Goal: Navigation & Orientation: Find specific page/section

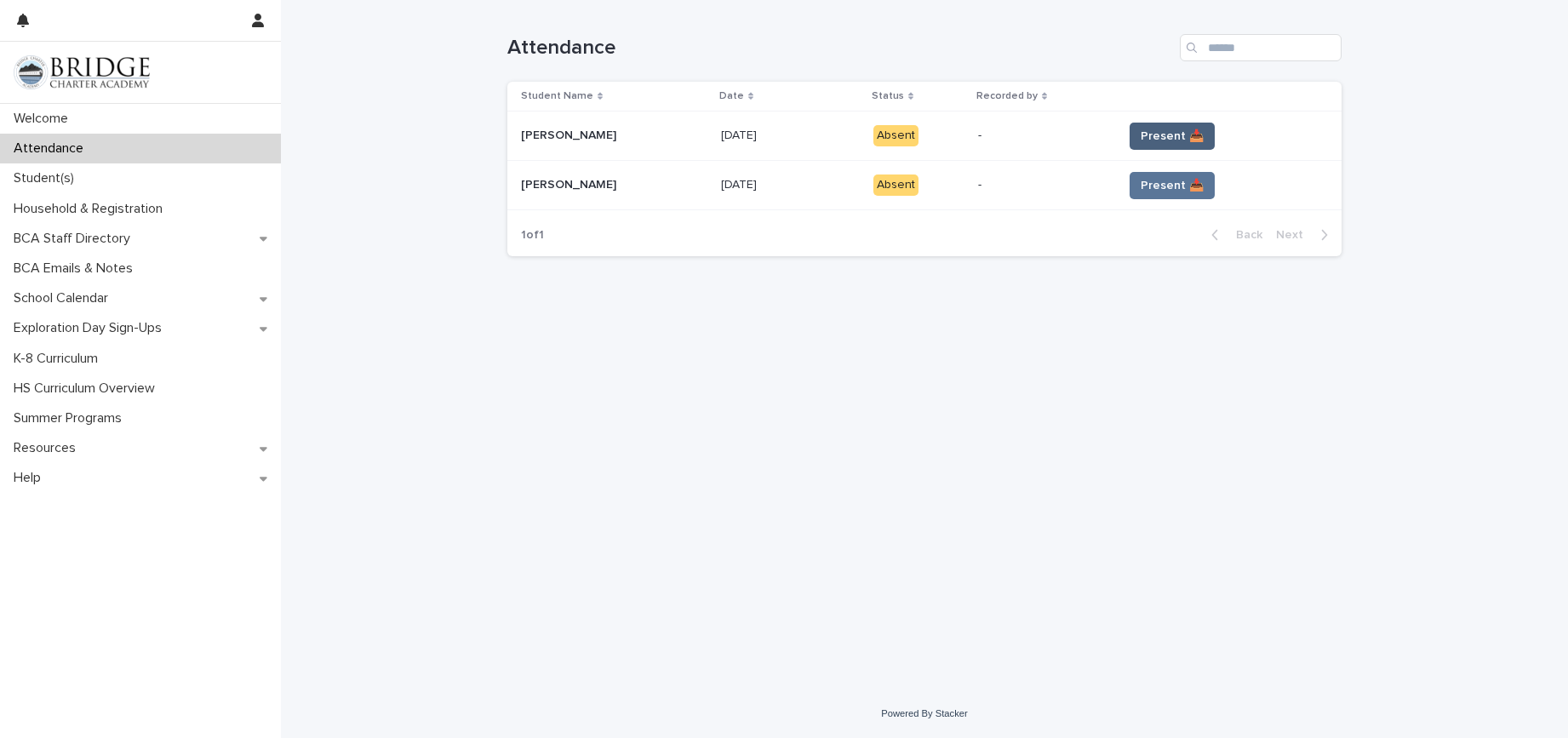
click at [1171, 135] on span "Present 📥" at bounding box center [1171, 136] width 63 height 17
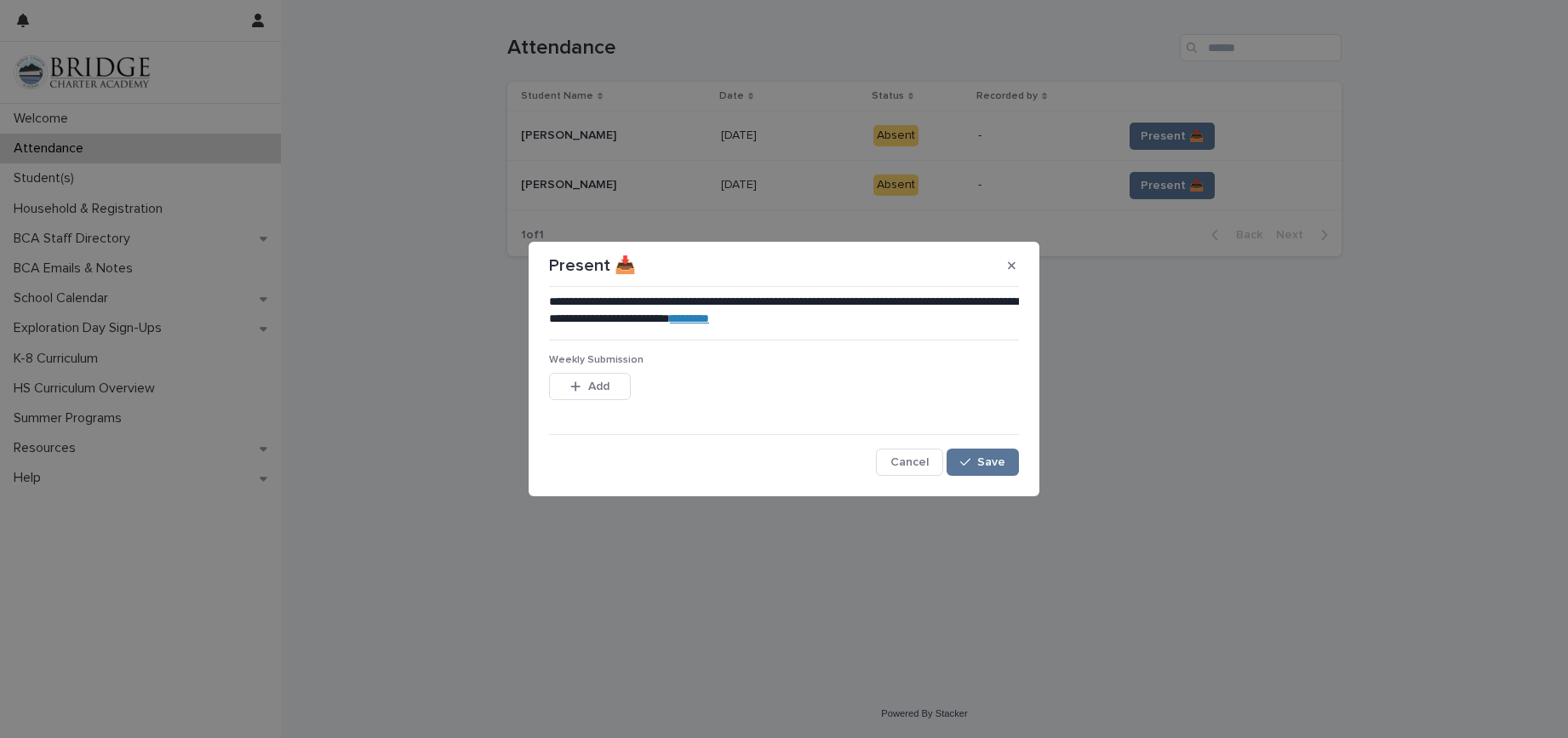
click at [709, 318] on link "********" at bounding box center [689, 318] width 39 height 12
drag, startPoint x: 993, startPoint y: 463, endPoint x: 978, endPoint y: 458, distance: 15.8
click at [992, 462] on span "Save" at bounding box center [991, 462] width 28 height 12
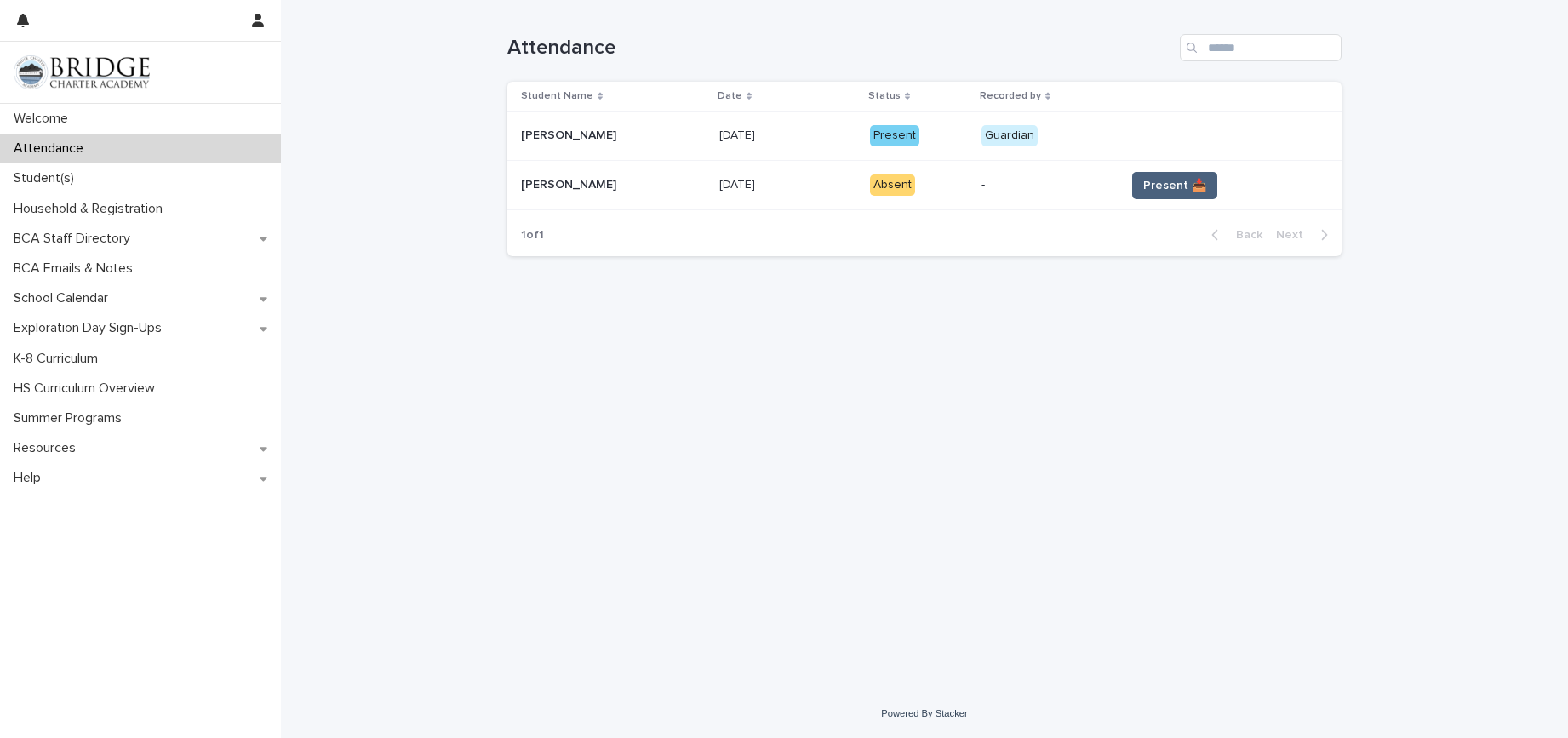
click at [1177, 179] on span "Present 📥" at bounding box center [1174, 184] width 63 height 17
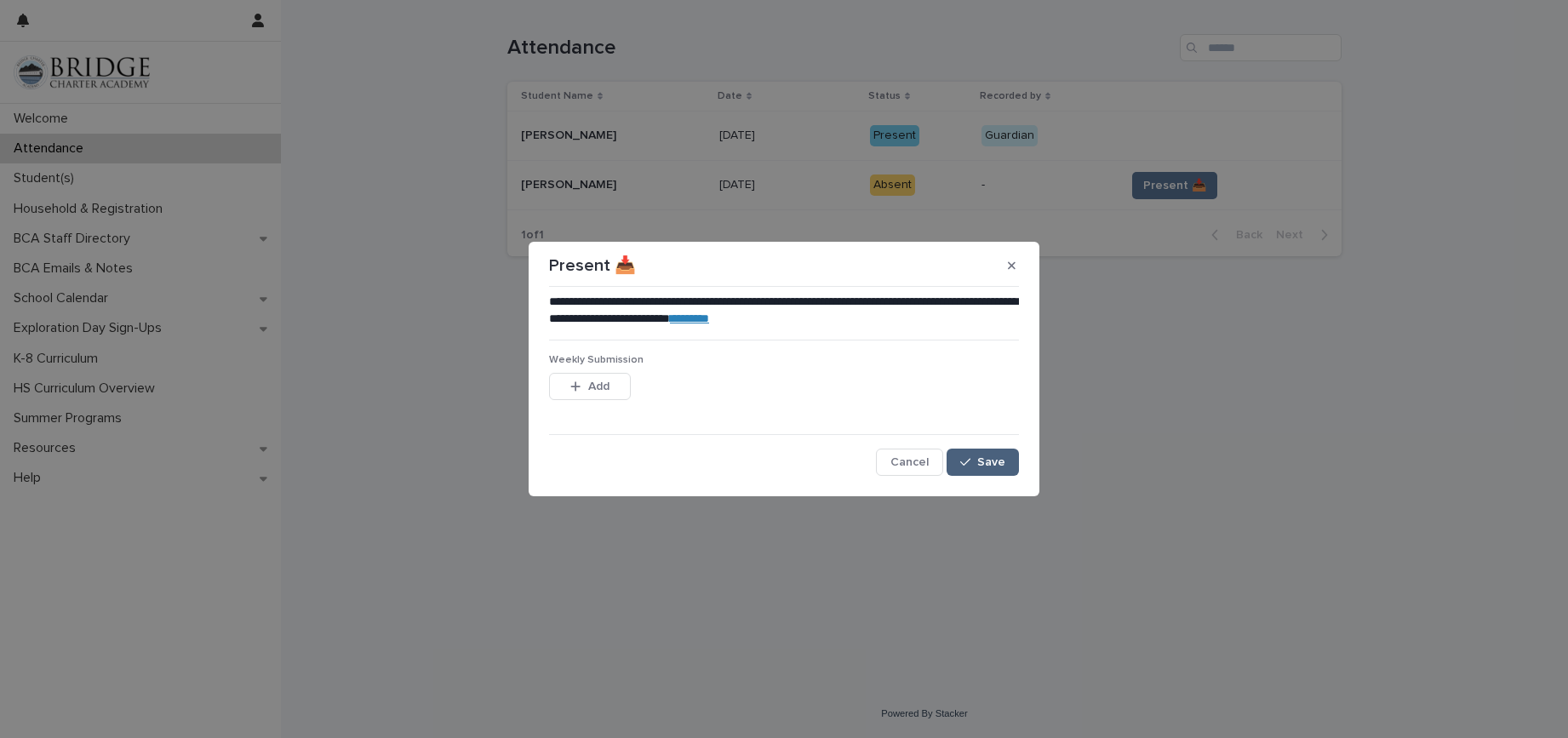
drag, startPoint x: 1007, startPoint y: 452, endPoint x: 979, endPoint y: 466, distance: 31.3
click at [1003, 457] on button "Save" at bounding box center [982, 461] width 72 height 27
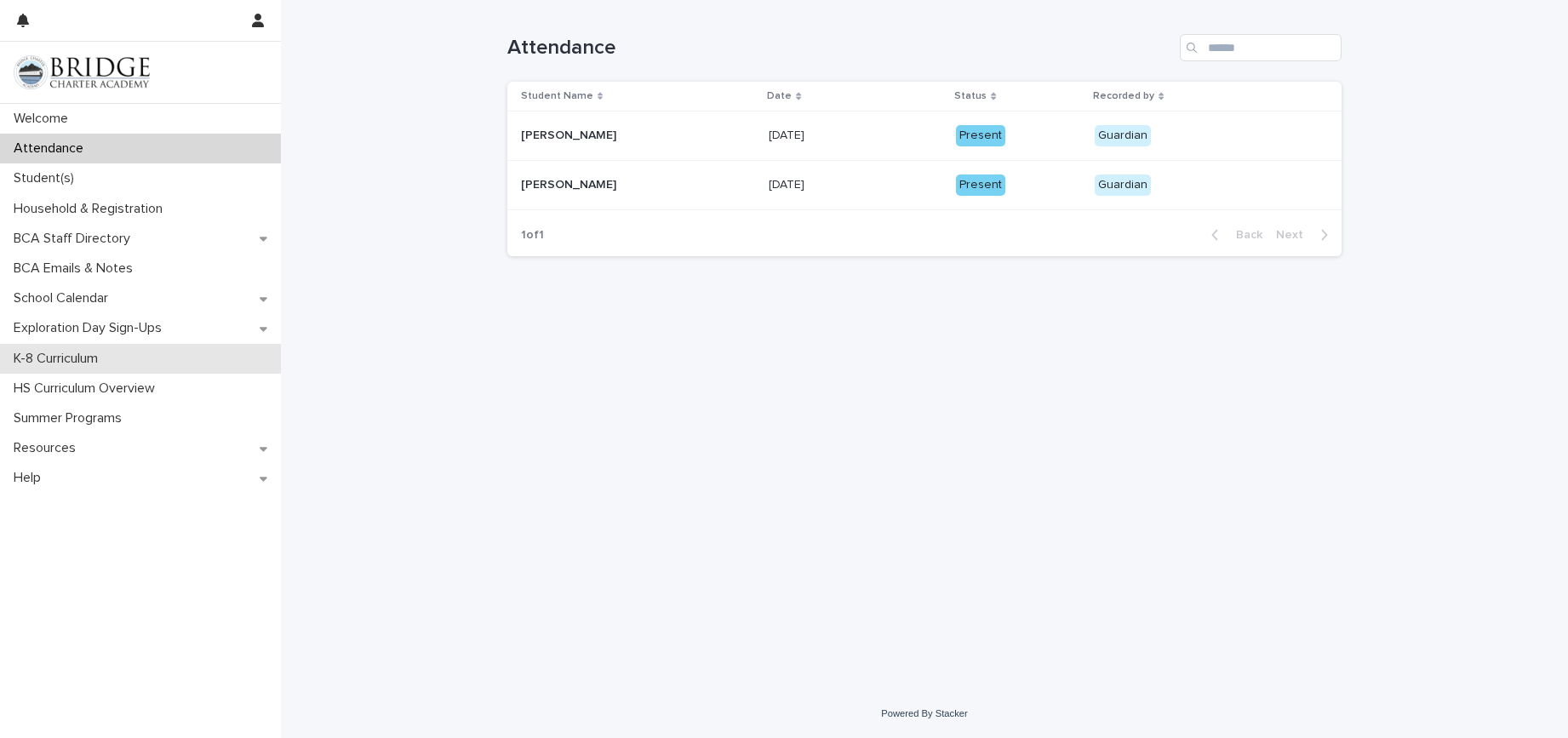
click at [98, 362] on p "K-8 Curriculum" at bounding box center [60, 358] width 105 height 16
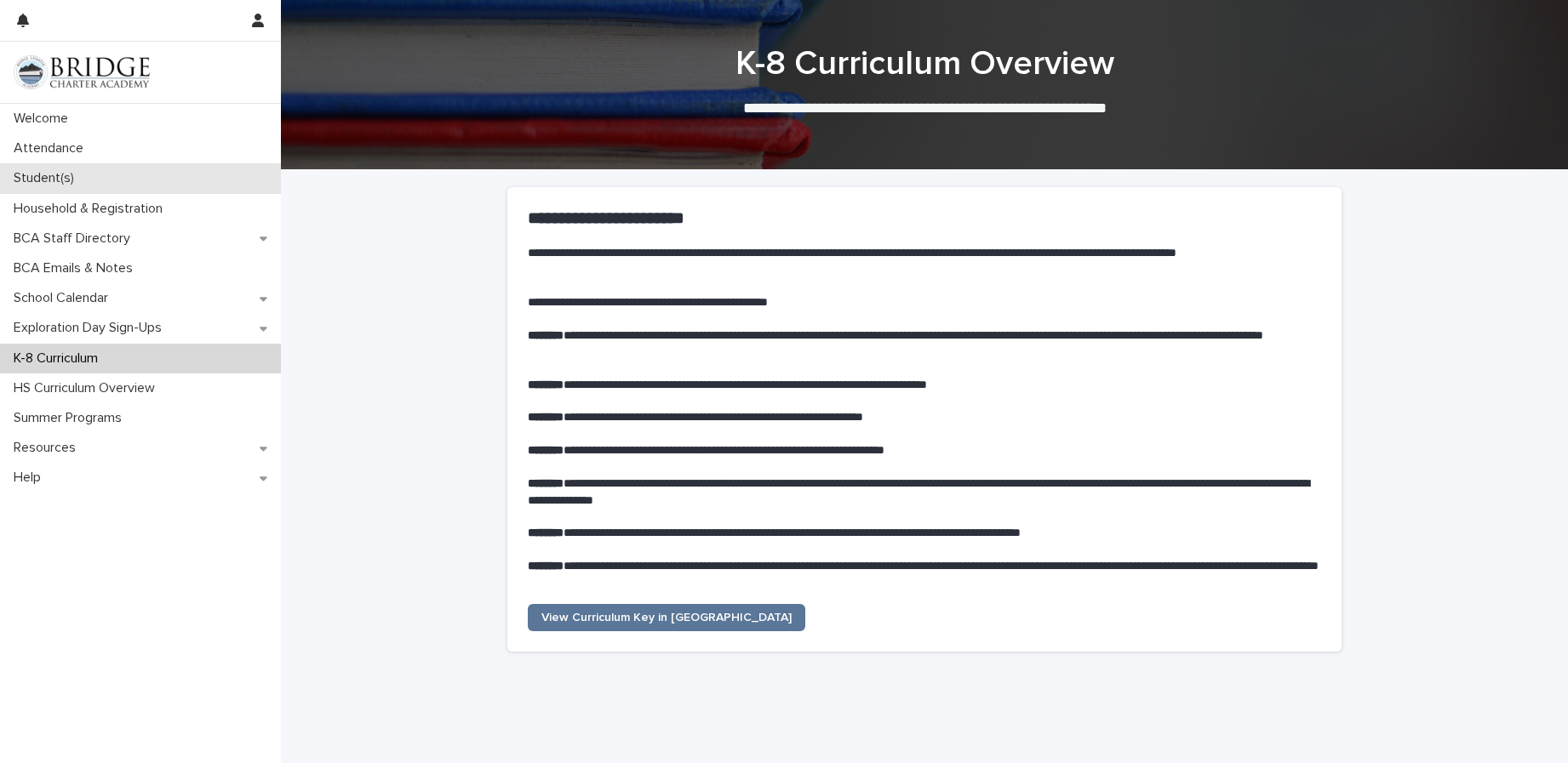
click at [102, 177] on div "Student(s)" at bounding box center [140, 179] width 281 height 30
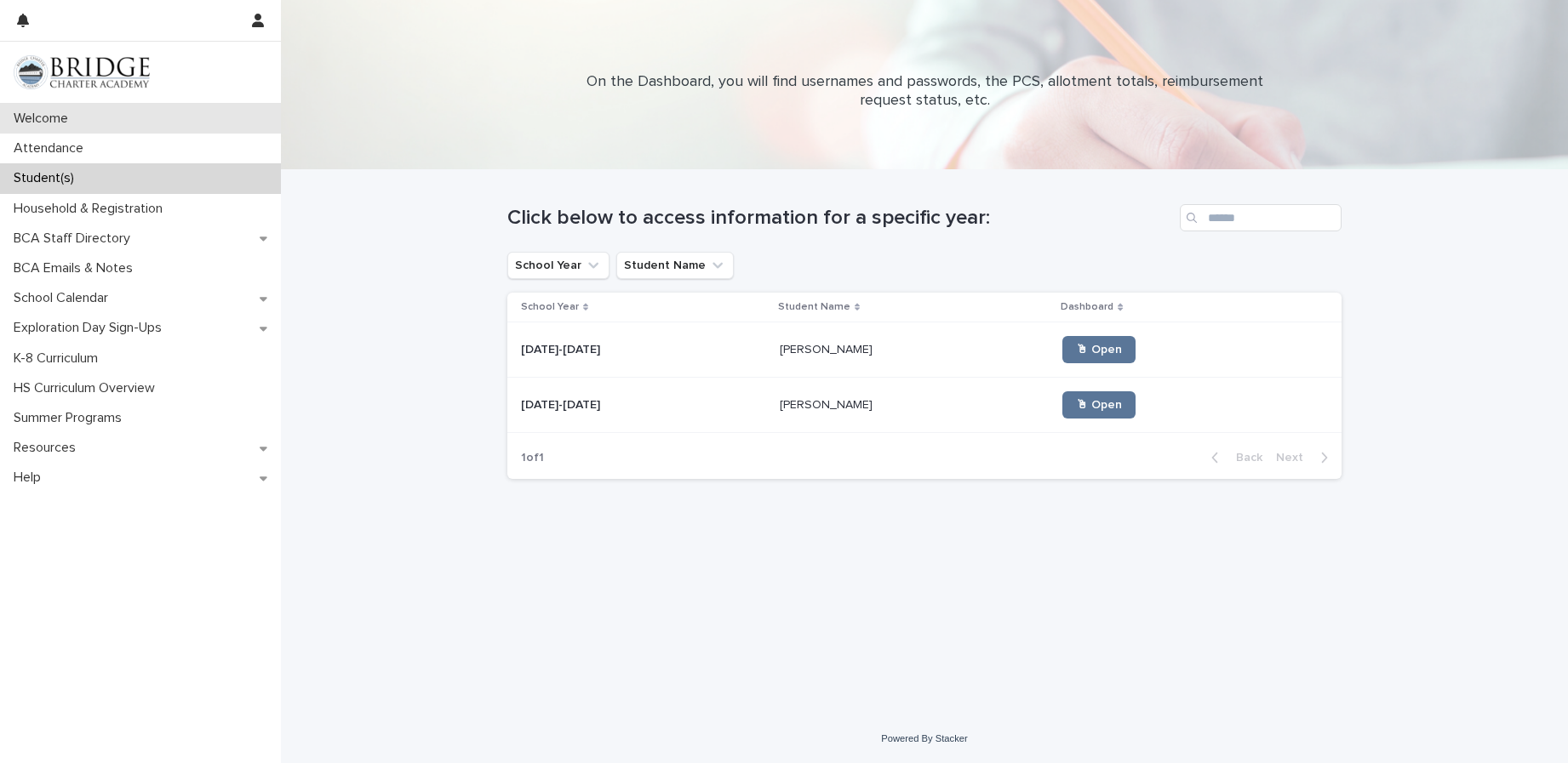
click at [92, 122] on div "Welcome" at bounding box center [140, 119] width 281 height 30
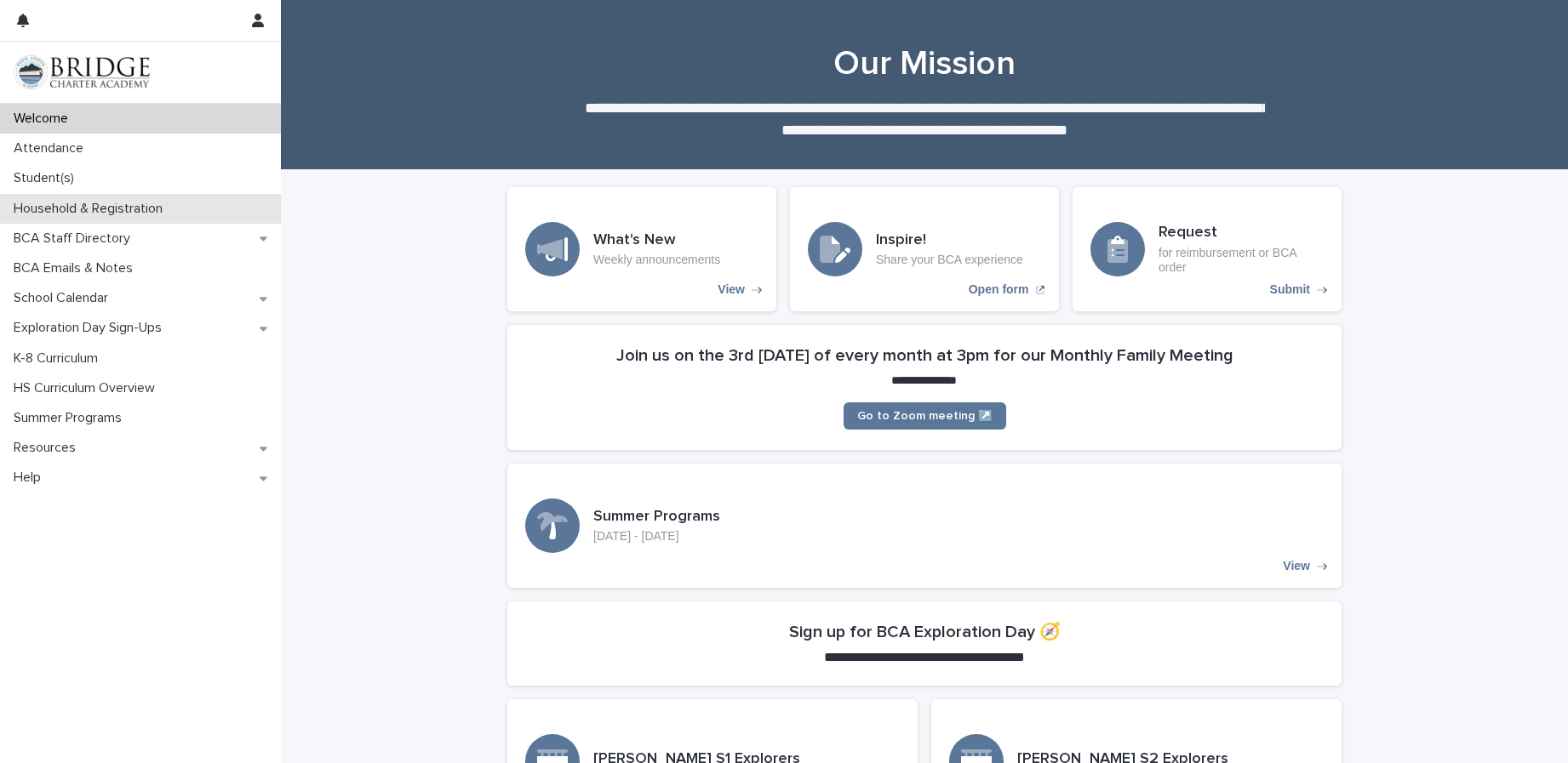
click at [124, 218] on div "Household & Registration" at bounding box center [140, 209] width 281 height 30
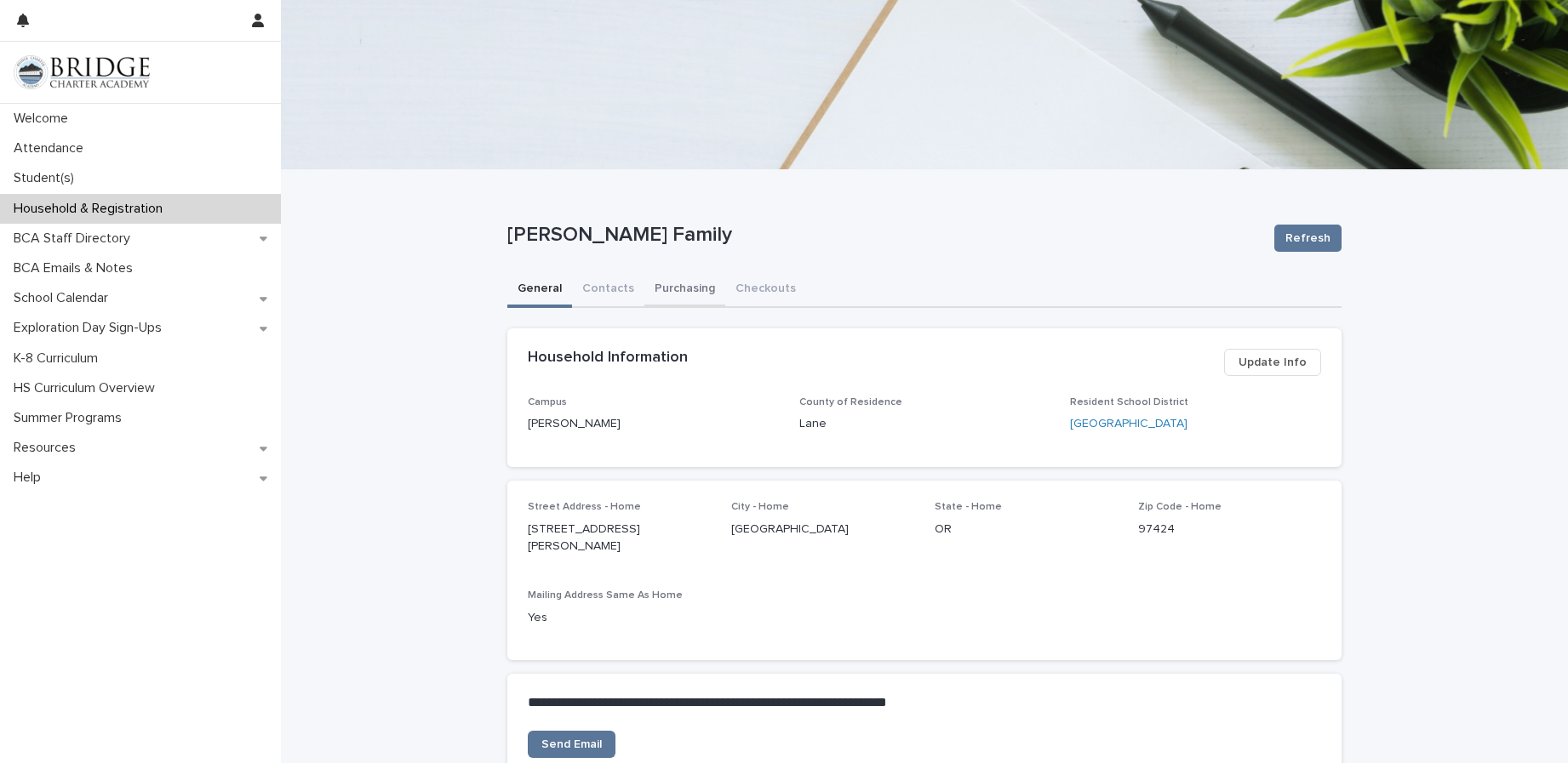
click at [690, 287] on button "Purchasing" at bounding box center [684, 290] width 80 height 36
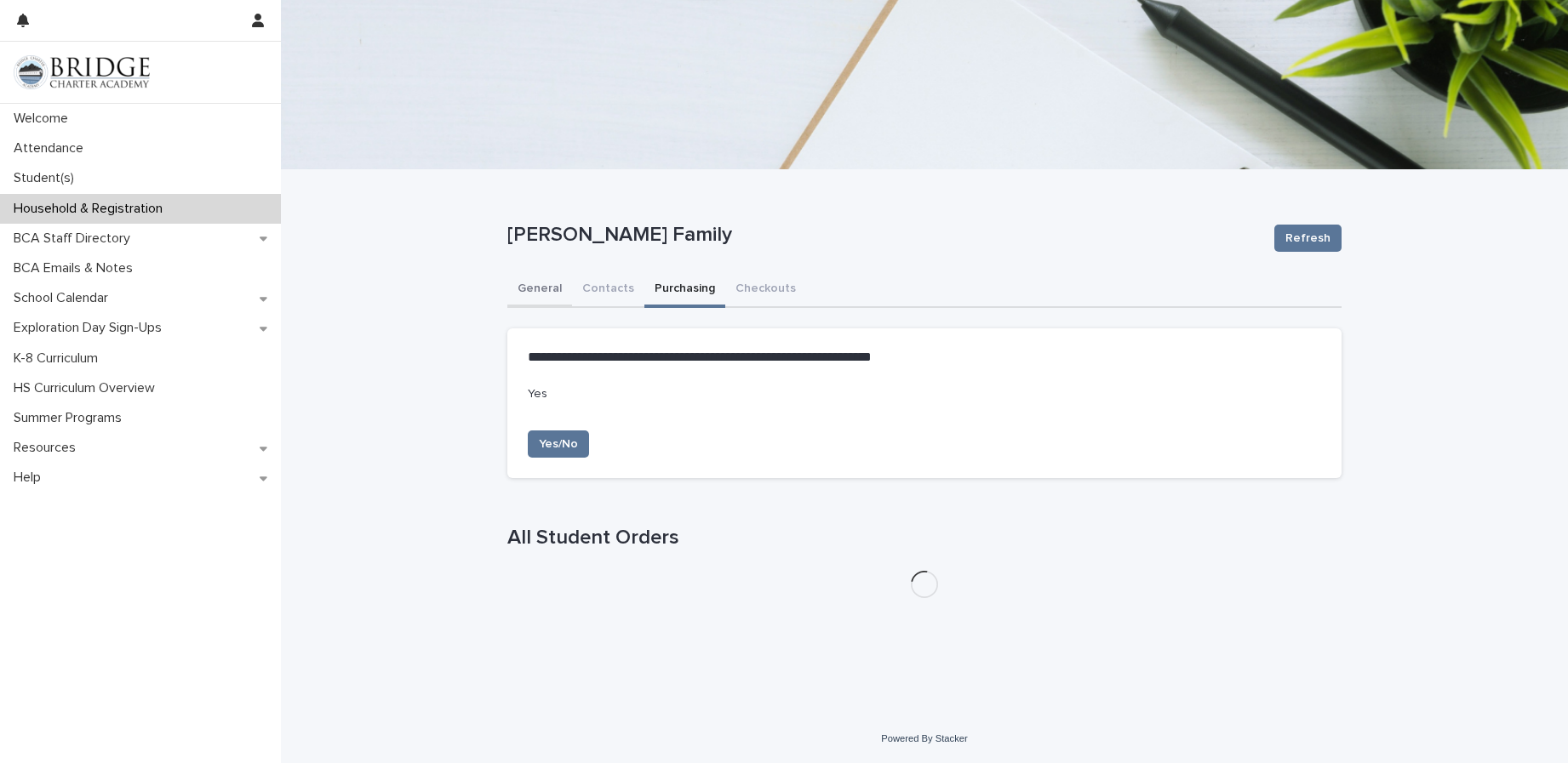
click at [536, 283] on button "General" at bounding box center [539, 290] width 65 height 36
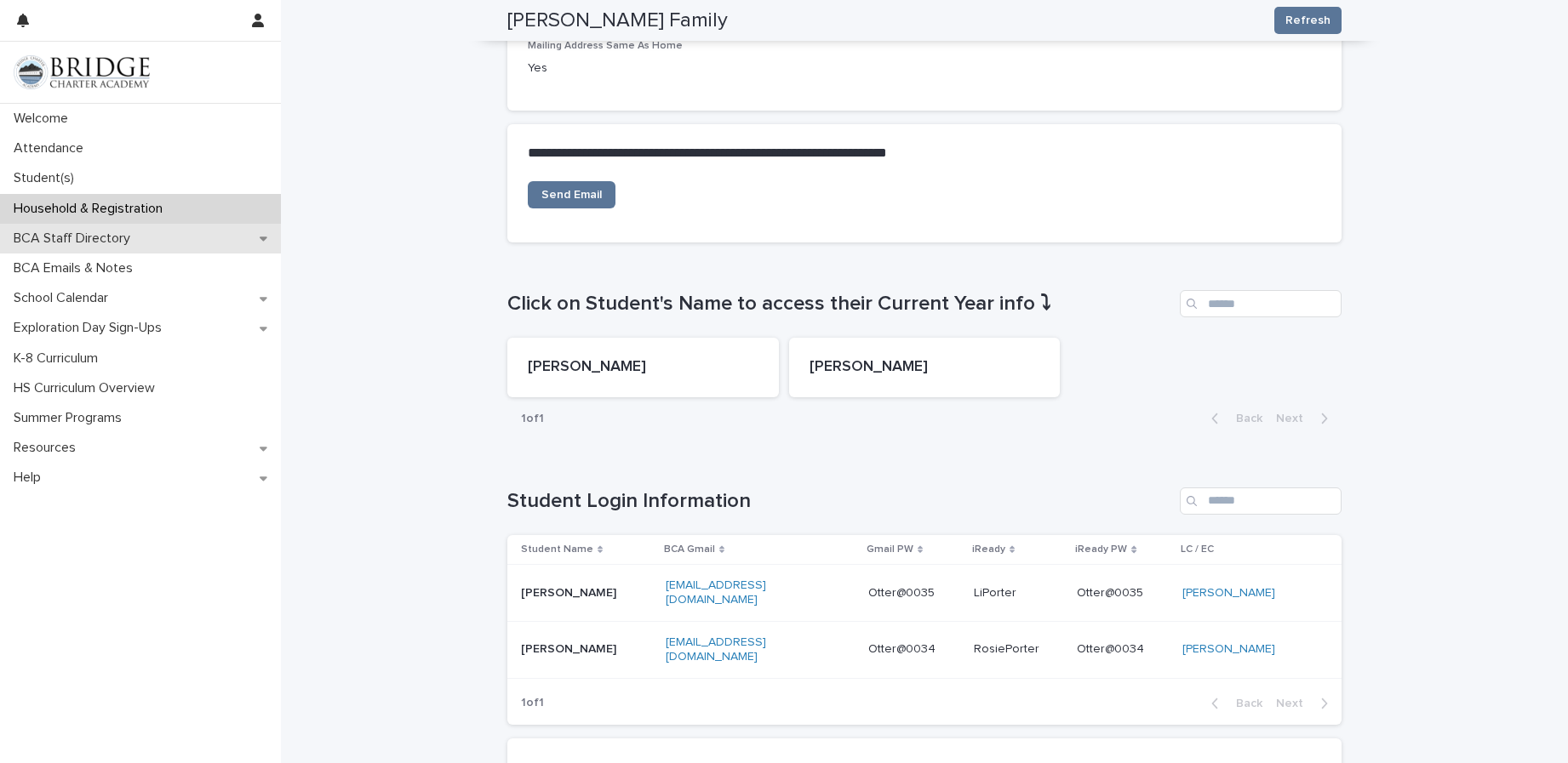
scroll to position [530, 0]
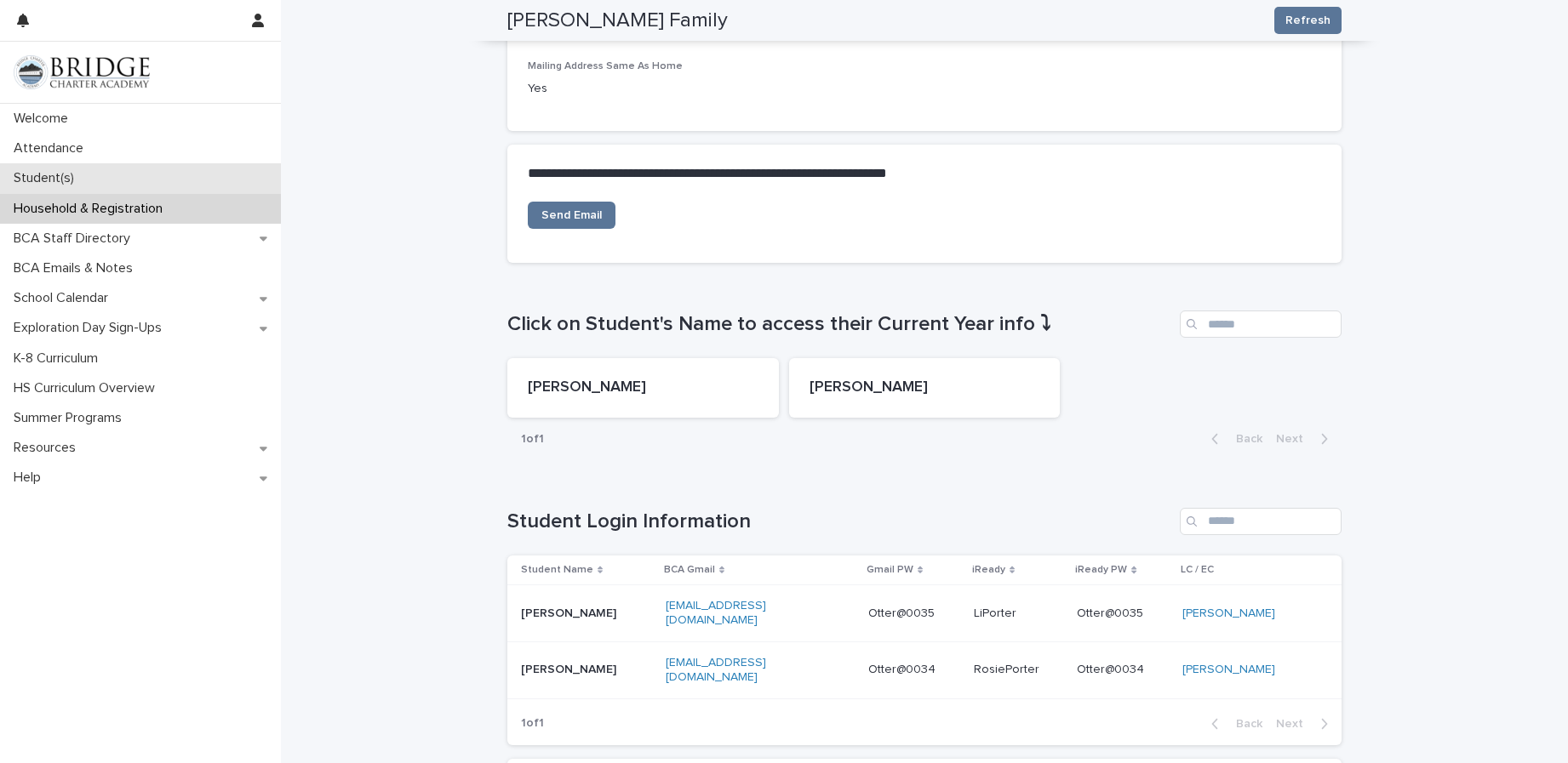
click at [106, 182] on div "Student(s)" at bounding box center [140, 179] width 281 height 30
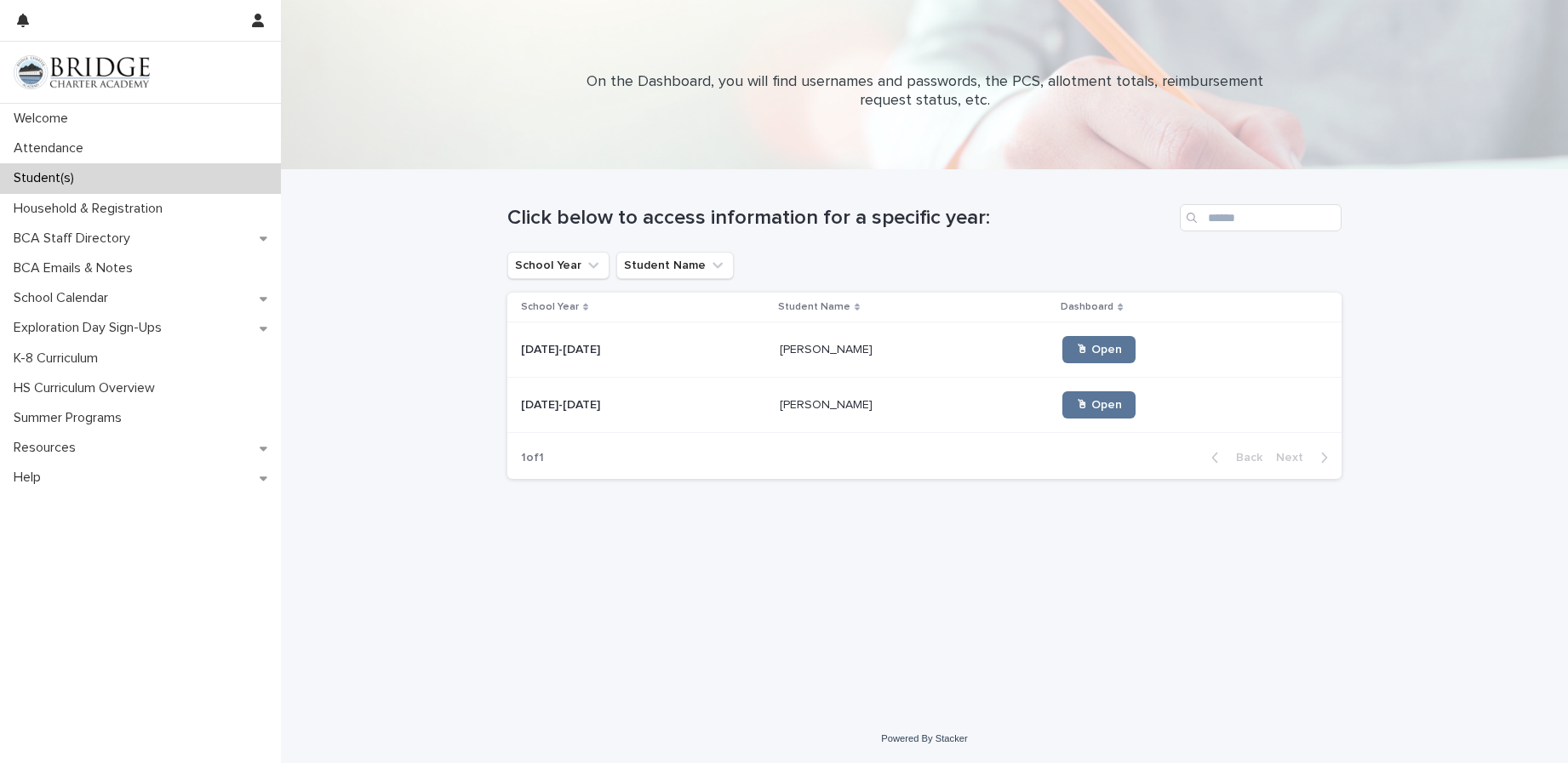
click at [825, 353] on p at bounding box center [915, 350] width 270 height 15
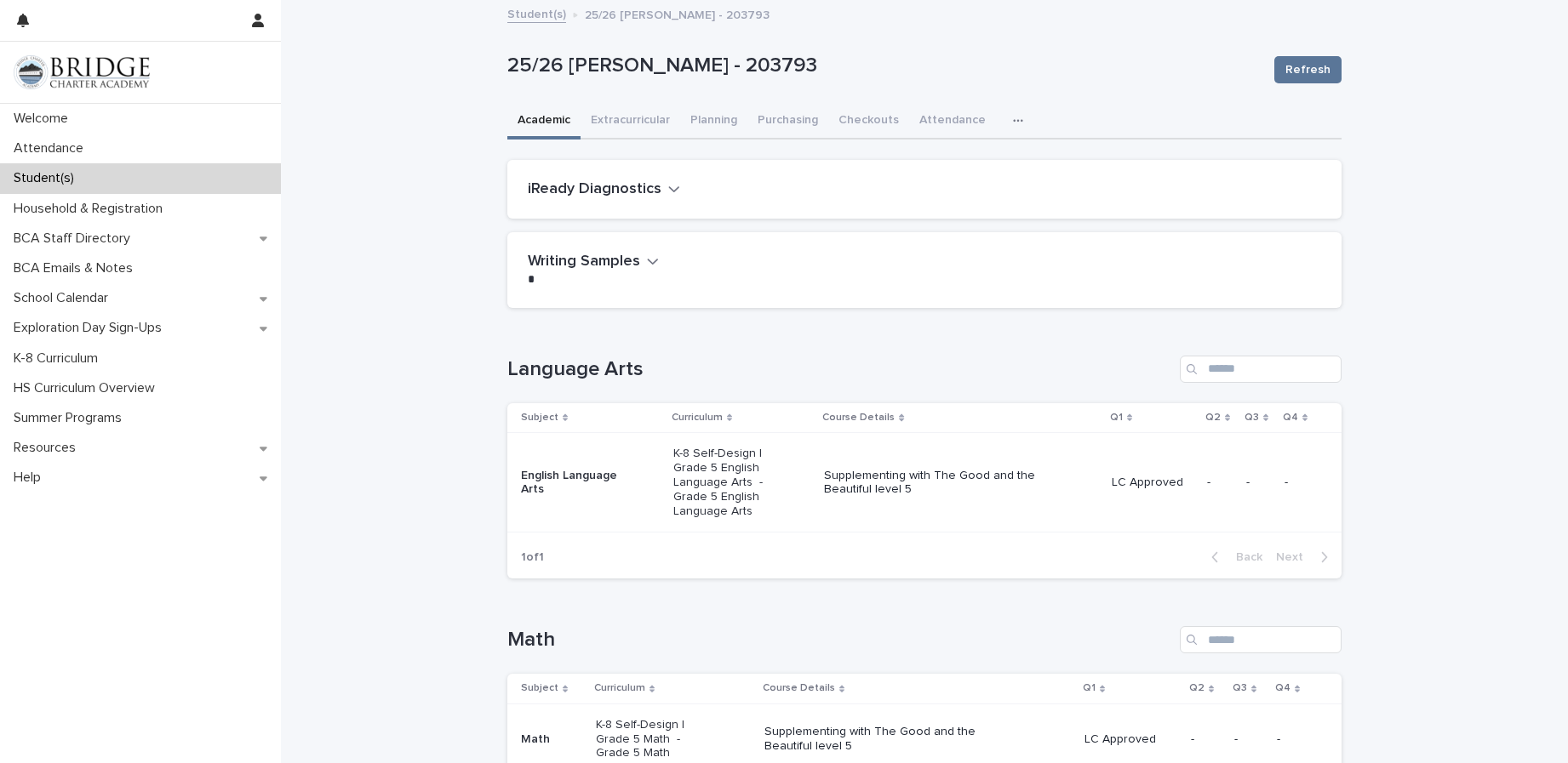
click at [544, 12] on link "Student(s)" at bounding box center [536, 13] width 59 height 20
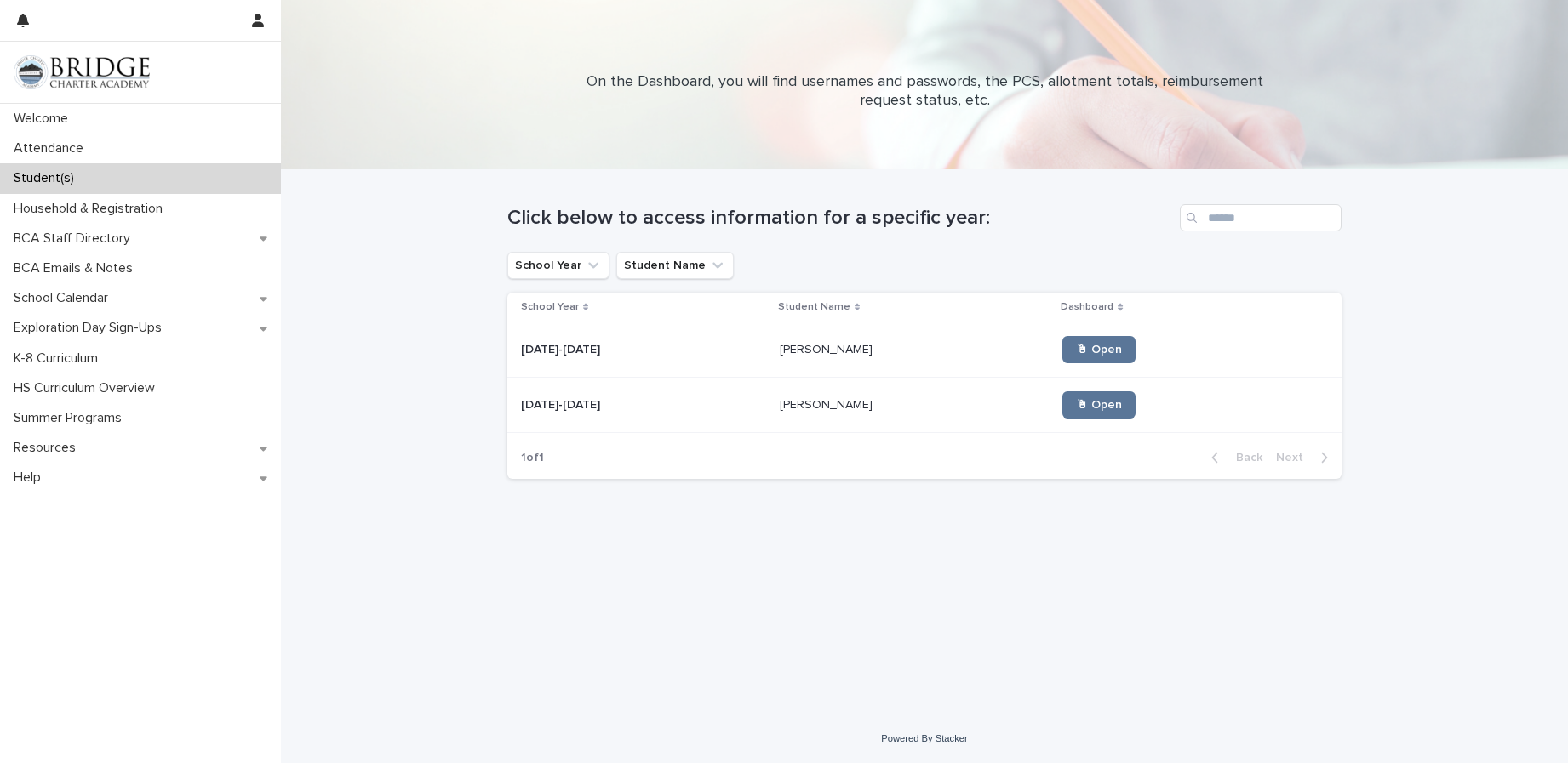
click at [796, 399] on p "Rosie Porter" at bounding box center [828, 404] width 96 height 18
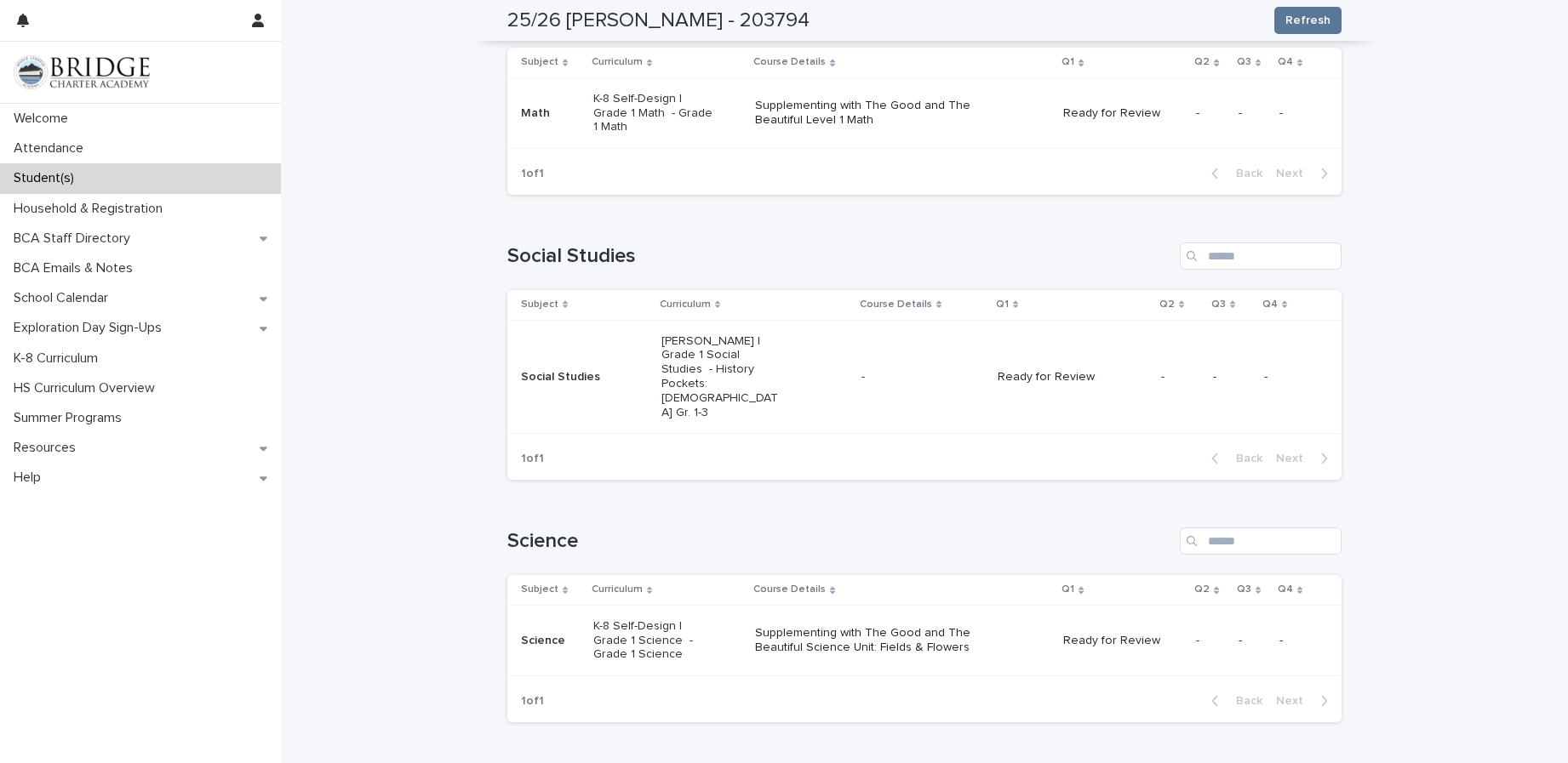
scroll to position [639, 0]
